Goal: Task Accomplishment & Management: Complete application form

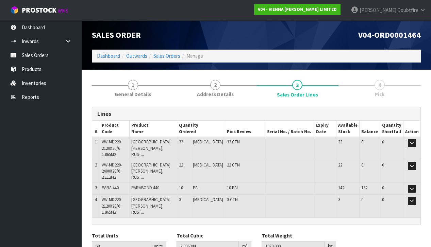
scroll to position [12, 0]
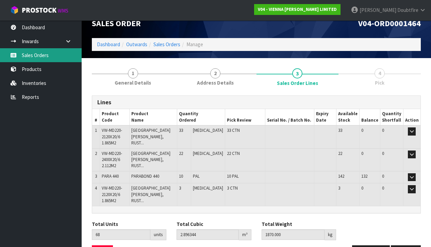
click at [42, 56] on link "Sales Orders" at bounding box center [41, 55] width 82 height 14
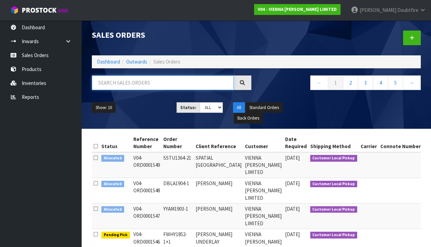
click at [130, 85] on input "text" at bounding box center [163, 82] width 142 height 15
type input "[PERSON_NAME]"
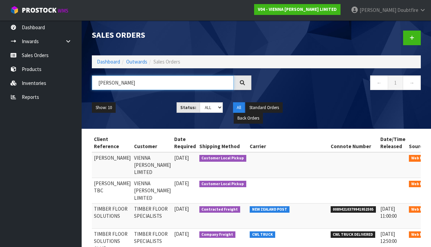
scroll to position [0, 90]
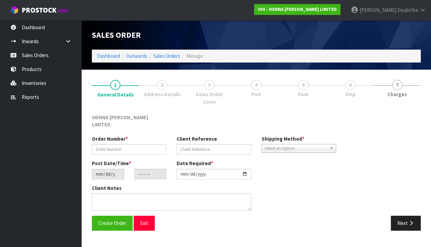
scroll to position [0, 0]
type input "SDEL1494-1"
type input "[PERSON_NAME]"
type input "[DATE]"
type input "11:01:00.000"
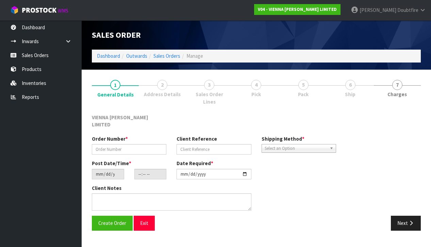
type input "[DATE]"
type textarea "[PERSON_NAME]"
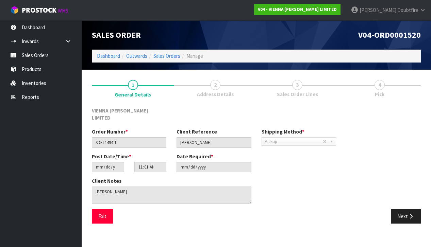
scroll to position [0, 0]
click at [404, 209] on button "Next" at bounding box center [406, 216] width 30 height 15
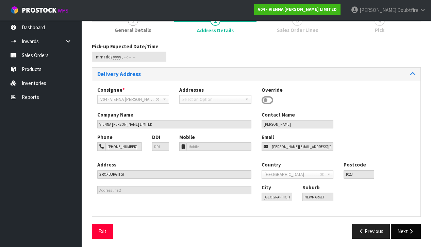
scroll to position [64, 0]
click at [408, 226] on button "Next" at bounding box center [406, 231] width 30 height 15
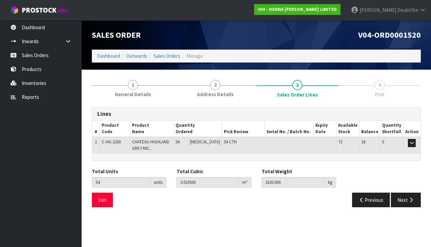
scroll to position [0, 0]
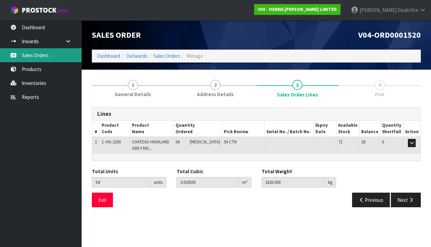
click at [39, 56] on link "Sales Orders" at bounding box center [41, 55] width 82 height 14
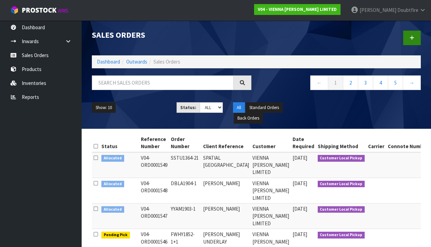
click at [409, 40] on link at bounding box center [412, 38] width 18 height 15
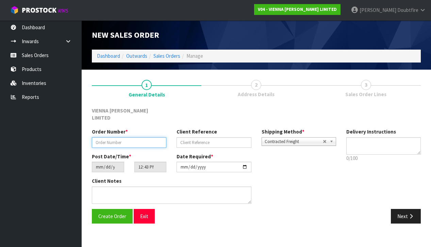
paste input "MWIL1893-1"
type input "MWIL1893-1"
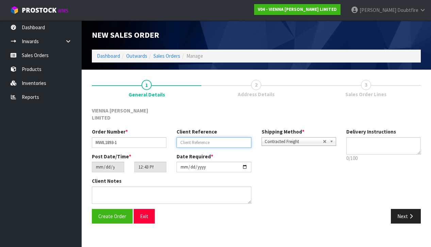
click at [185, 137] on input "text" at bounding box center [213, 142] width 74 height 11
type input "[PERSON_NAME]"
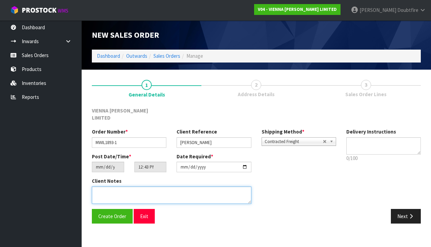
click at [137, 187] on textarea at bounding box center [171, 195] width 159 height 17
type textarea "[PERSON_NAME]"
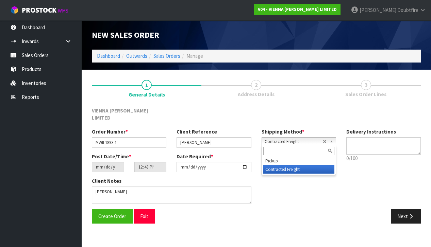
click at [274, 138] on span "Contracted Freight" at bounding box center [293, 142] width 58 height 8
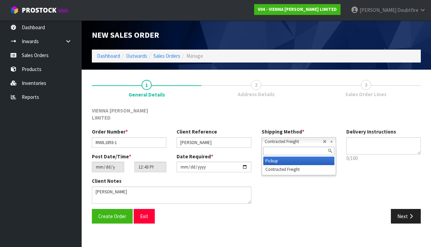
click at [276, 157] on li "Pickup" at bounding box center [298, 161] width 71 height 8
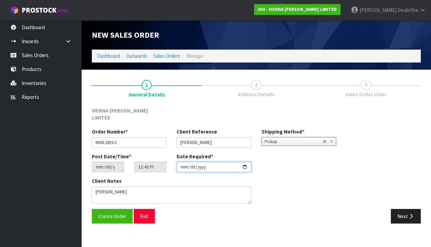
click at [182, 163] on input "[DATE]" at bounding box center [213, 167] width 74 height 11
type input "[DATE]"
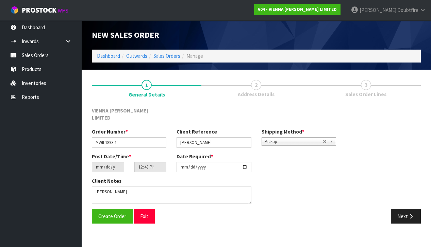
click at [162, 225] on section "New Sales Order Dashboard Outwards Sales Orders Manage New Sales Order Dashboar…" at bounding box center [215, 123] width 431 height 247
click at [110, 213] on span "Create Order" at bounding box center [112, 216] width 28 height 6
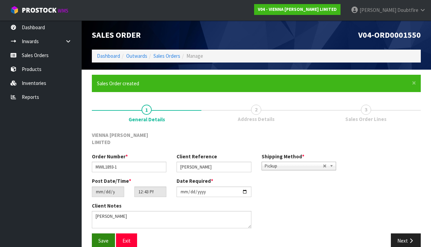
click at [103, 238] on span "Save" at bounding box center [103, 241] width 10 height 6
click at [396, 234] on button "Next" at bounding box center [406, 241] width 30 height 15
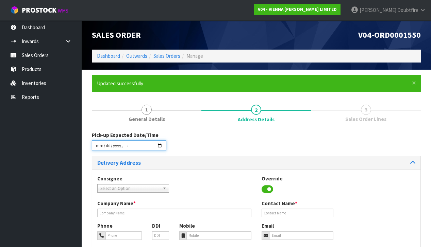
click at [98, 150] on input "datetime-local" at bounding box center [129, 145] width 74 height 11
drag, startPoint x: 189, startPoint y: 169, endPoint x: 183, endPoint y: 166, distance: 6.7
click at [188, 168] on div "Delivery Address Consignee 000001.BAY MECHANICS - BAY MECHANICS 000001A - BRAKE…" at bounding box center [256, 231] width 329 height 150
click at [123, 150] on input "datetime-local" at bounding box center [129, 145] width 74 height 11
click at [200, 147] on div "Pick-up Expected Date/Time" at bounding box center [256, 144] width 339 height 24
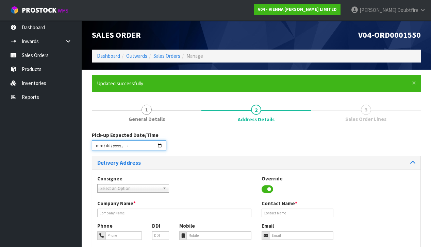
click at [128, 150] on input "datetime-local" at bounding box center [129, 145] width 74 height 11
click at [206, 151] on div "Pick-up Expected Date/Time" at bounding box center [256, 144] width 339 height 24
type input "[DATE]T22:30"
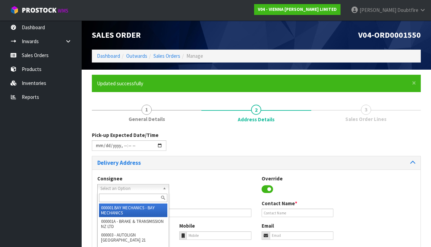
click at [123, 189] on span "Select an Option" at bounding box center [129, 189] width 59 height 8
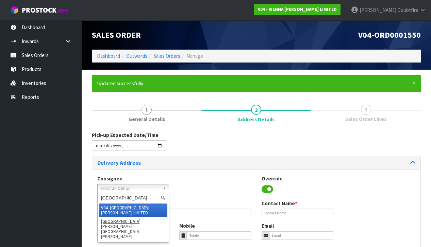
type input "[GEOGRAPHIC_DATA]"
click at [149, 205] on li "V04 - VIENNA [PERSON_NAME] LIMITED" at bounding box center [133, 211] width 68 height 14
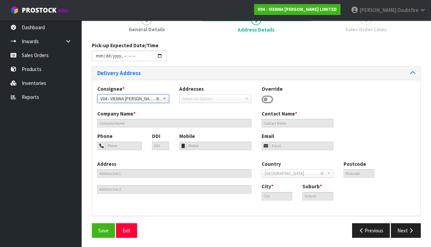
type input "VIENNA [PERSON_NAME] LIMITED"
type input "[PERSON_NAME]"
type input "[PHONE_NUMBER]"
type input "[PERSON_NAME][EMAIL_ADDRESS][DOMAIN_NAME]"
type input "2 ROXBURGH ST"
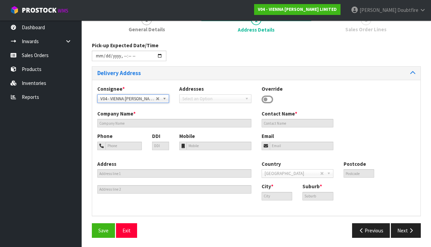
type input "1023"
type input "[GEOGRAPHIC_DATA]"
type input "NEWMARKET"
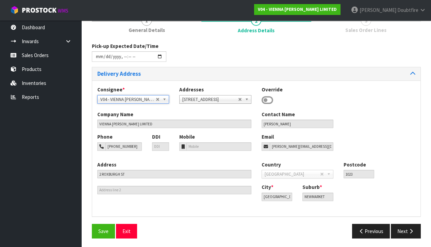
scroll to position [89, 0]
click at [102, 233] on button "Save" at bounding box center [103, 231] width 23 height 15
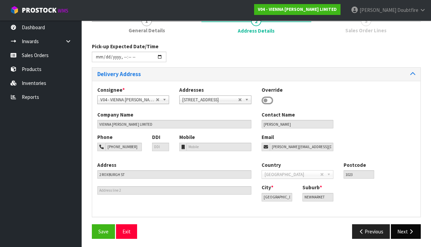
click at [409, 231] on icon "button" at bounding box center [411, 231] width 6 height 5
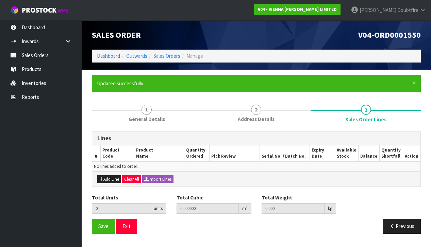
scroll to position [0, 0]
click at [105, 180] on button "Add Line" at bounding box center [109, 179] width 24 height 8
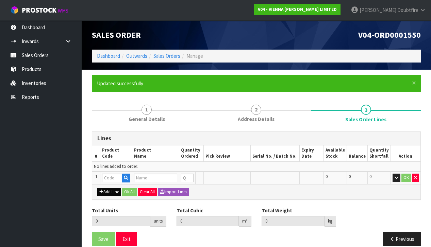
type input "0"
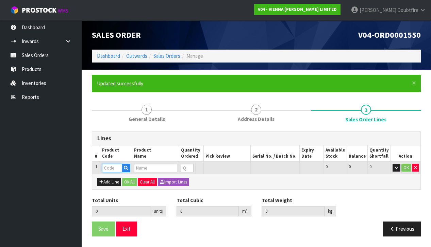
click at [106, 168] on input "text" at bounding box center [112, 168] width 20 height 8
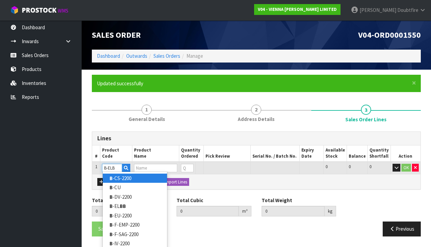
type input "B-ELBB"
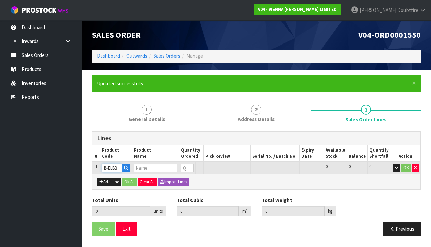
type input "0.000000"
type input "0.000"
type input "BALTIC ELEGANCE ML BRUSH BEVEL FSC"
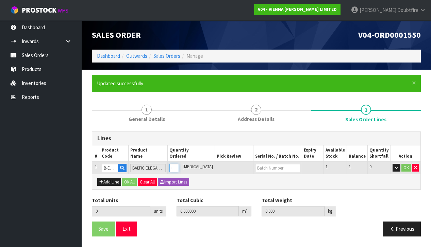
type input "1"
type input "0.04884"
type input "25"
click at [179, 165] on input "1" at bounding box center [174, 168] width 10 height 8
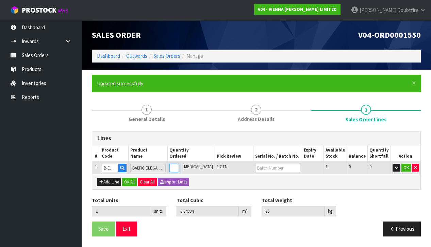
type input "2"
type input "0.09768"
type input "50"
click at [179, 165] on input "2" at bounding box center [174, 168] width 10 height 8
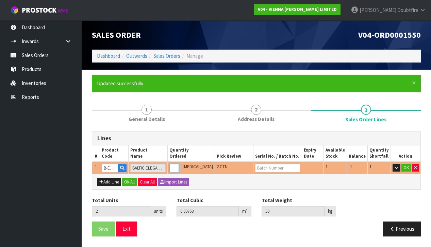
type input "3"
type input "0.14652"
type input "75"
click at [179, 165] on input "3" at bounding box center [174, 168] width 10 height 8
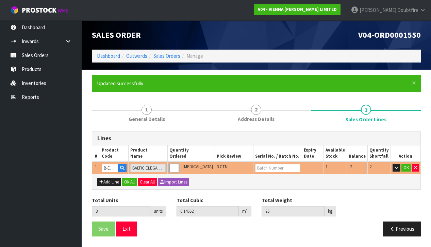
type input "4"
type input "0.19536"
type input "100"
click at [179, 165] on input "4" at bounding box center [174, 168] width 10 height 8
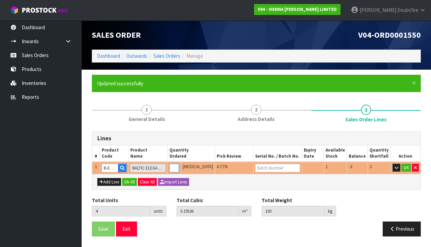
type input "3"
type input "0.14652"
type input "75"
click at [179, 169] on input "3" at bounding box center [174, 168] width 10 height 8
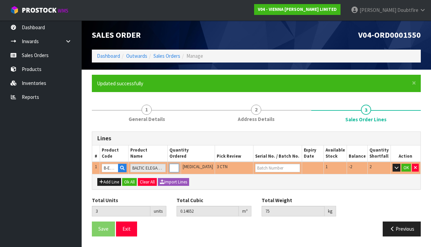
type input "2"
type input "0.09768"
type input "50"
click at [179, 169] on input "2" at bounding box center [174, 168] width 10 height 8
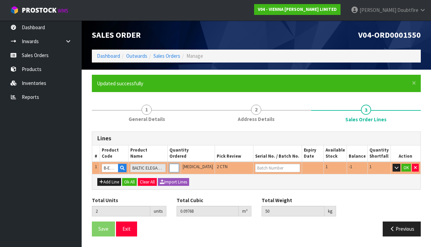
type input "1"
type input "0.04884"
type input "25"
click at [179, 169] on input "1" at bounding box center [174, 168] width 10 height 8
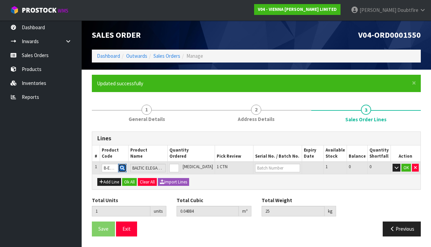
click at [124, 169] on icon "button" at bounding box center [122, 168] width 4 height 4
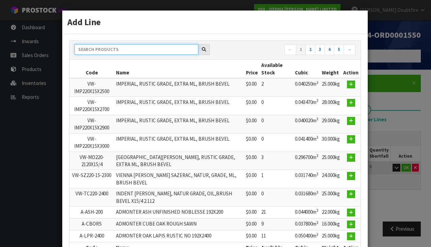
click at [97, 50] on input "text" at bounding box center [136, 49] width 124 height 11
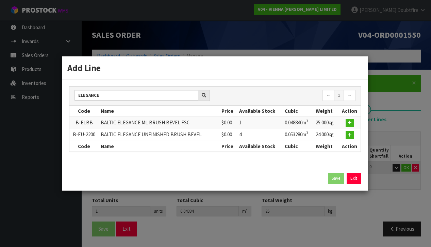
drag, startPoint x: 86, startPoint y: 139, endPoint x: 70, endPoint y: 137, distance: 15.7
click at [86, 139] on td "B-EU-2200" at bounding box center [84, 135] width 30 height 12
drag, startPoint x: 73, startPoint y: 134, endPoint x: 98, endPoint y: 133, distance: 24.9
click at [98, 133] on td "B-EU-2200" at bounding box center [84, 135] width 30 height 12
copy td "B-EU-2200"
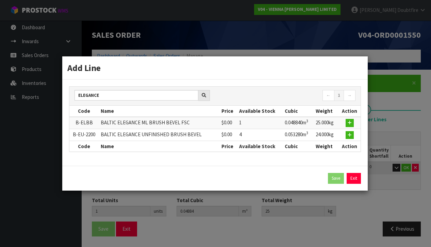
drag, startPoint x: 203, startPoint y: 97, endPoint x: 196, endPoint y: 96, distance: 6.9
click at [202, 97] on icon at bounding box center [204, 95] width 4 height 4
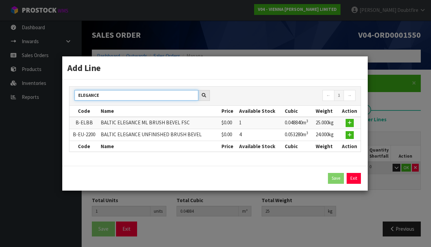
click at [147, 97] on input "ELEGANCE" at bounding box center [136, 95] width 124 height 11
type input "E"
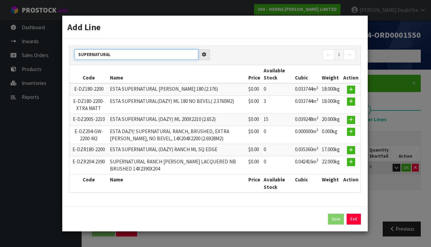
type input "SUPERNATURAL"
